Goal: Find specific page/section: Find specific page/section

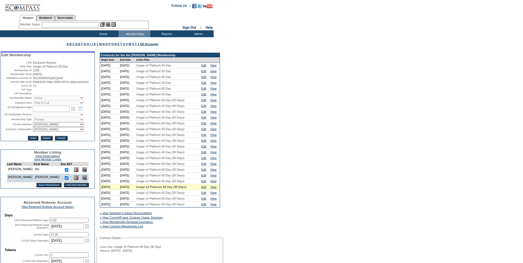
click at [82, 180] on img at bounding box center [84, 177] width 5 height 5
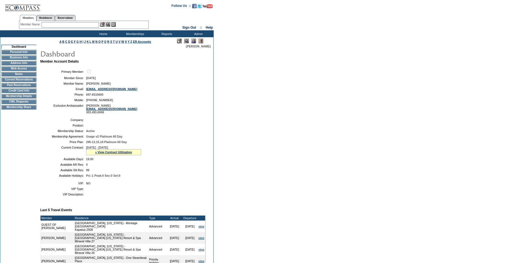
click at [21, 92] on td "Credit Card Info" at bounding box center [18, 91] width 35 height 4
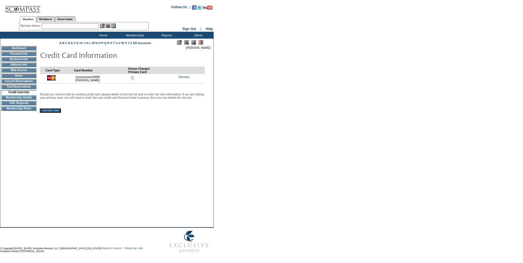
click at [22, 100] on td "Membership Details" at bounding box center [18, 97] width 35 height 4
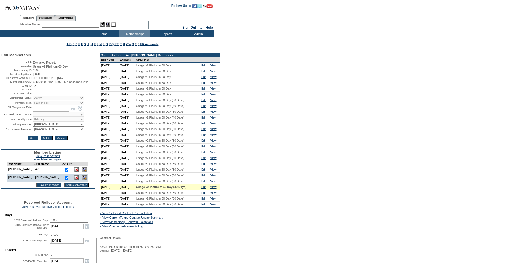
click at [82, 172] on img at bounding box center [84, 169] width 5 height 5
